Goal: Task Accomplishment & Management: Manage account settings

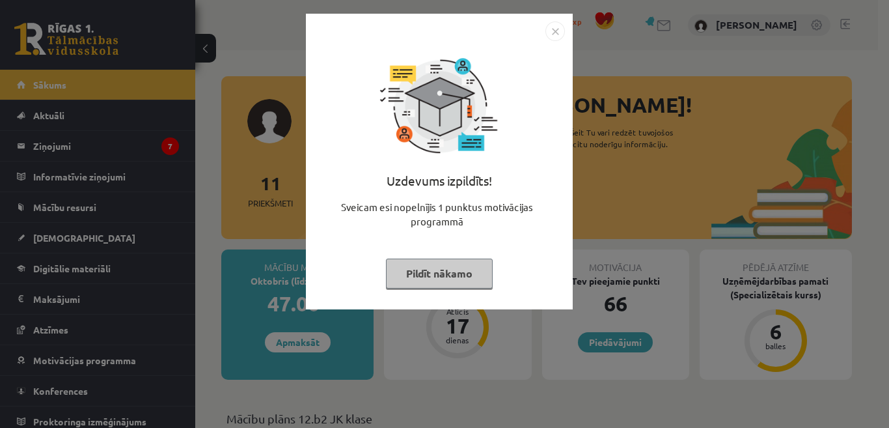
click at [439, 282] on button "Pildīt nākamo" at bounding box center [439, 273] width 107 height 30
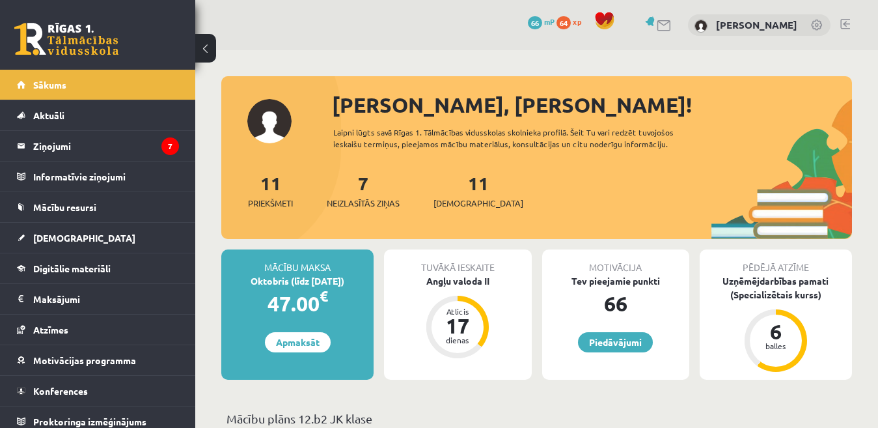
click at [845, 24] on link at bounding box center [845, 24] width 10 height 10
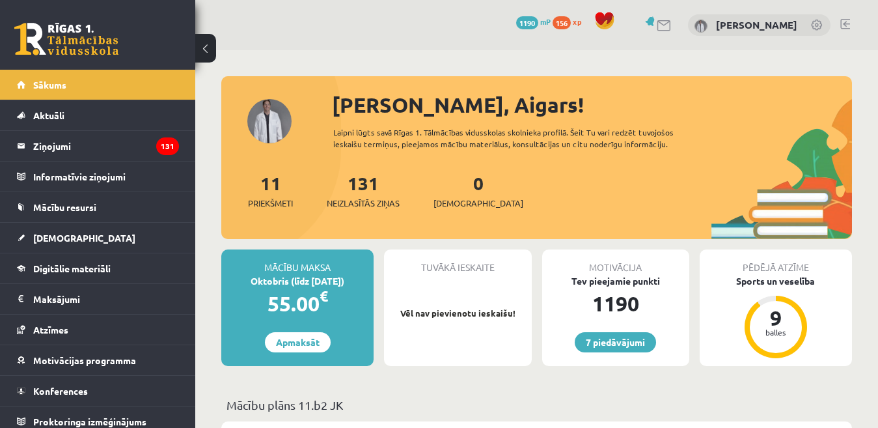
click at [842, 21] on link at bounding box center [845, 24] width 10 height 10
